Goal: Share content: Share content

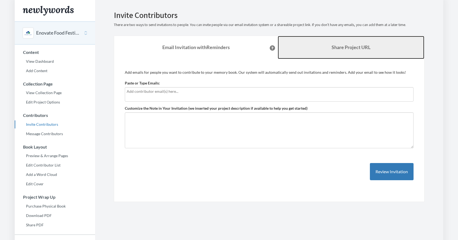
click at [362, 49] on b "Share Project URL" at bounding box center [350, 47] width 39 height 6
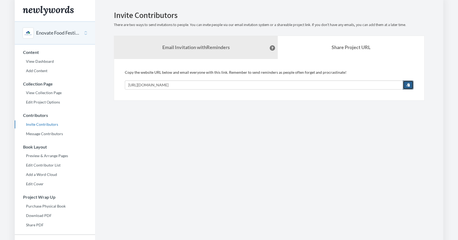
click at [408, 86] on span "button" at bounding box center [408, 85] width 4 height 4
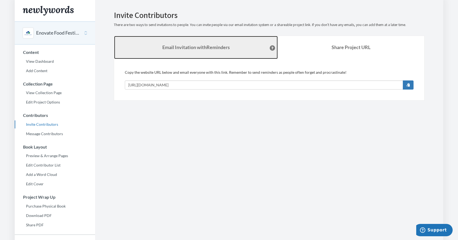
click at [188, 54] on link "Email Invitation with Reminders" at bounding box center [196, 47] width 164 height 23
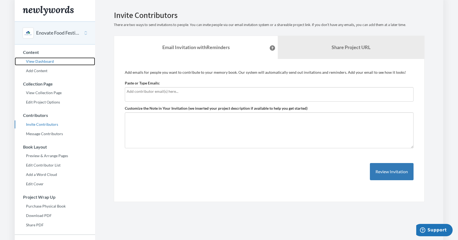
click at [48, 63] on link "View Dashboard" at bounding box center [55, 61] width 80 height 8
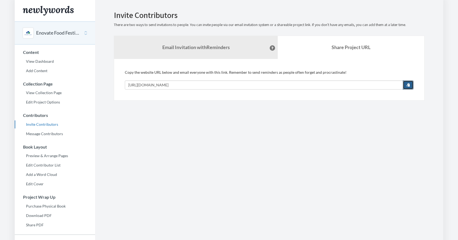
click at [410, 84] on button "button" at bounding box center [407, 84] width 11 height 9
